Goal: Check status

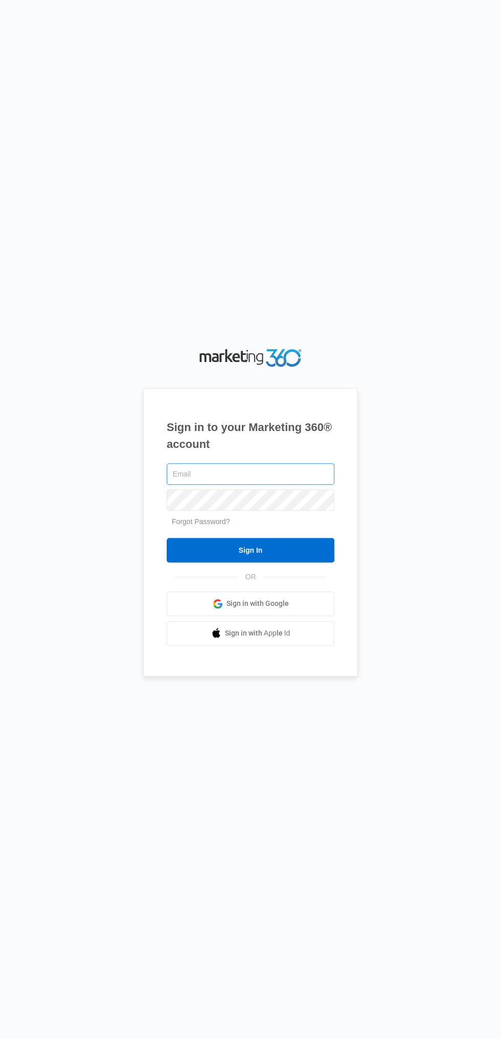
click at [193, 485] on input "text" at bounding box center [251, 473] width 168 height 21
type input "[EMAIL_ADDRESS][DOMAIN_NAME]"
click at [167, 538] on input "Sign In" at bounding box center [251, 550] width 168 height 25
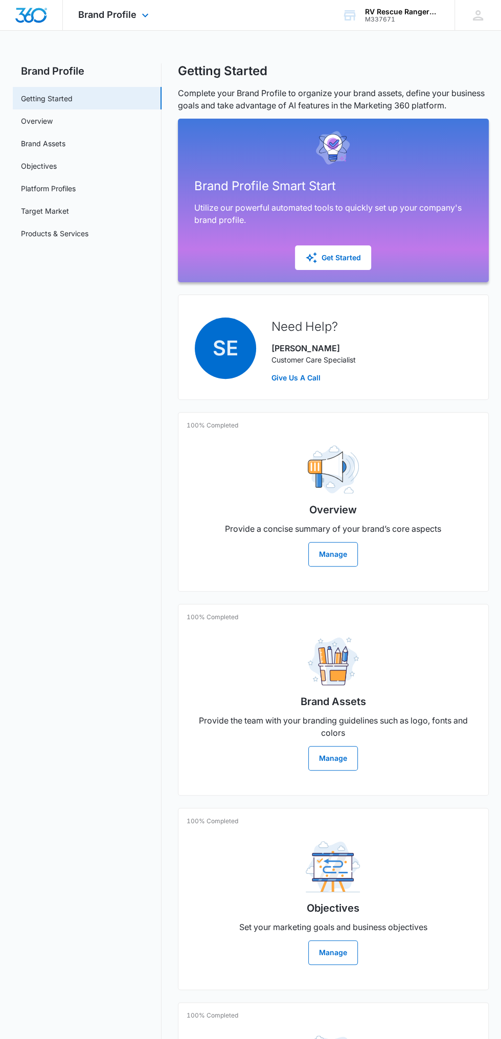
click at [126, 28] on div "Brand Profile Apps Reputation Websites Forms CRM Email Social Payments POS Cont…" at bounding box center [115, 15] width 104 height 30
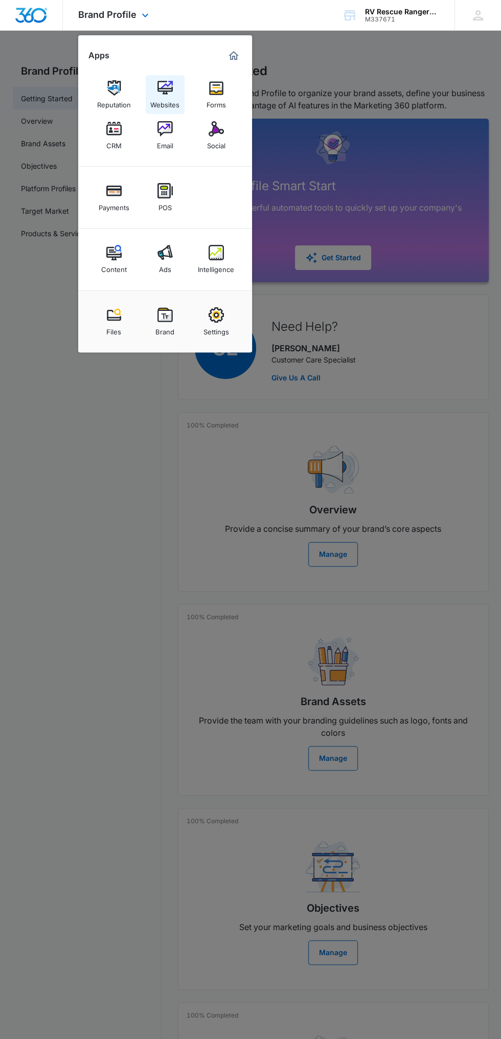
click at [172, 95] on img at bounding box center [164, 87] width 15 height 15
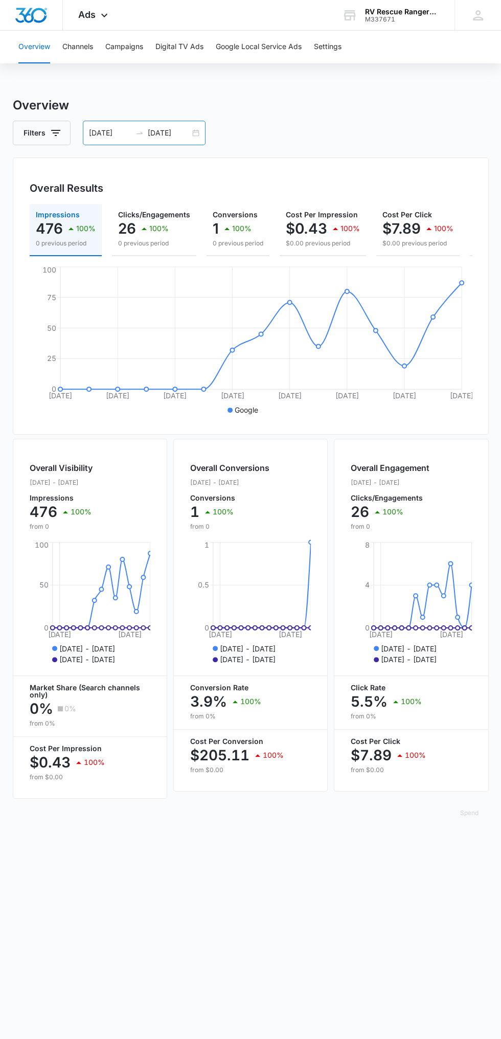
click at [187, 137] on input "[DATE]" at bounding box center [169, 132] width 42 height 11
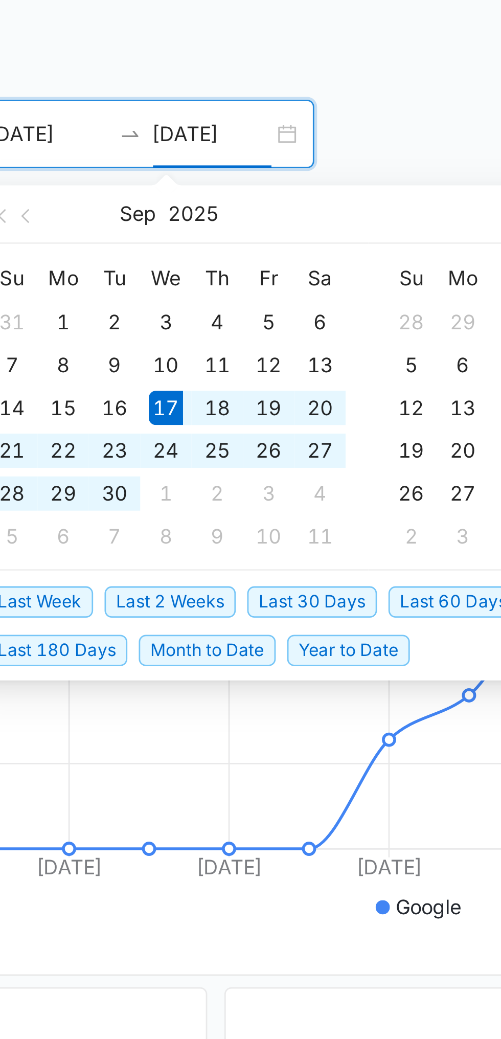
click at [154, 228] on div "17" at bounding box center [152, 231] width 12 height 12
type input "[DATE]"
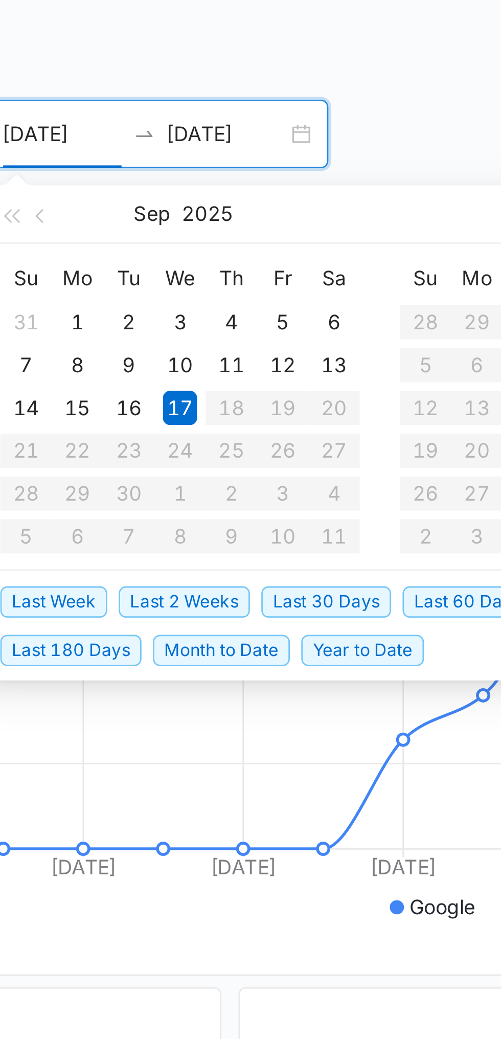
click at [194, 132] on div "[DATE] [DATE]" at bounding box center [144, 133] width 123 height 25
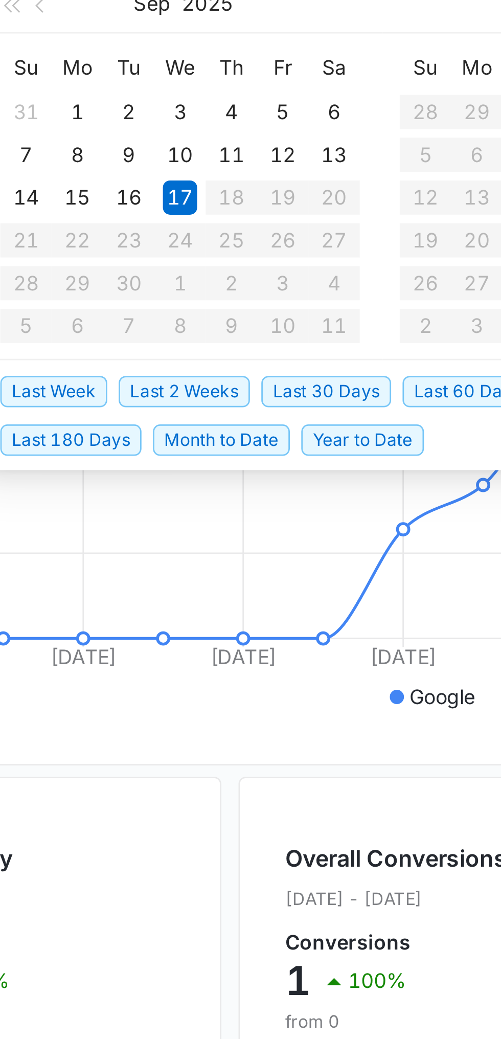
click at [209, 300] on span "Last 30 Days" at bounding box center [205, 300] width 47 height 11
type input "[DATE]"
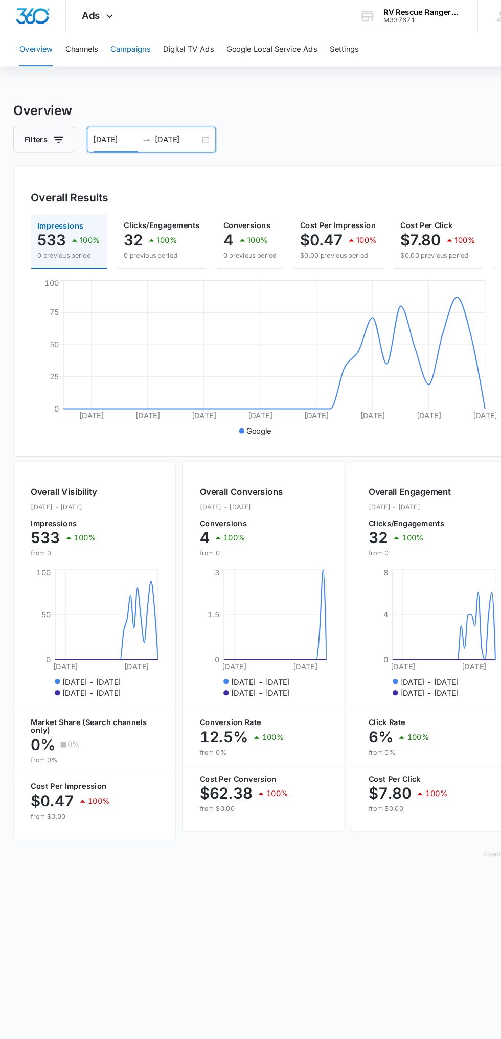
click at [131, 56] on button "Campaigns" at bounding box center [124, 47] width 38 height 33
